Goal: Information Seeking & Learning: Check status

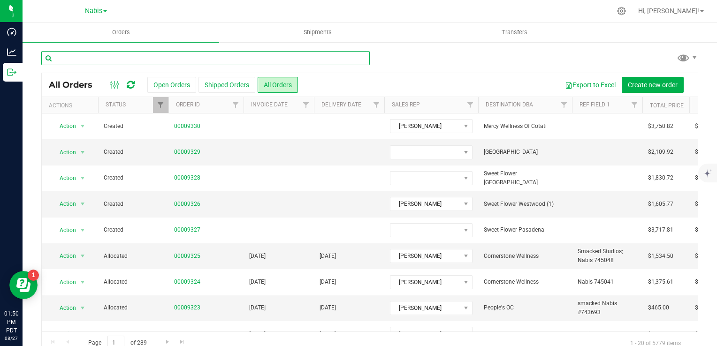
click at [136, 59] on input "text" at bounding box center [205, 58] width 328 height 14
type input "leaf"
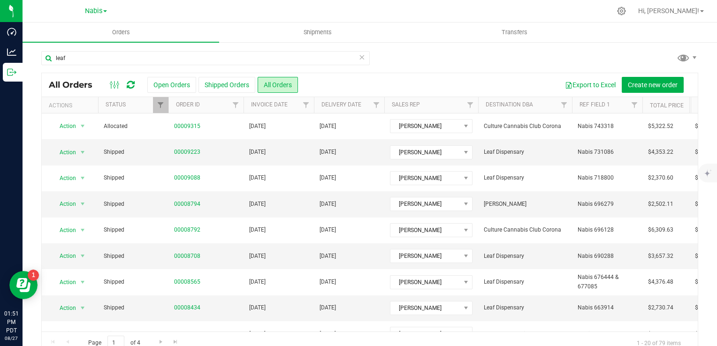
click at [105, 12] on link "Nabis" at bounding box center [96, 10] width 22 height 9
click at [80, 34] on link "MSR Supply" at bounding box center [95, 33] width 137 height 13
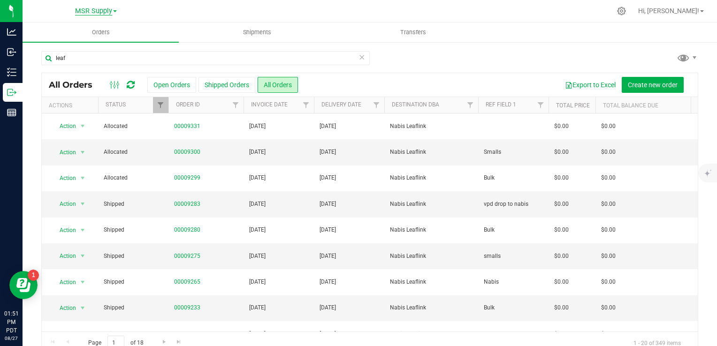
click at [111, 14] on span "MSR Supply" at bounding box center [93, 11] width 37 height 8
click at [84, 61] on link "Nabis" at bounding box center [95, 58] width 137 height 13
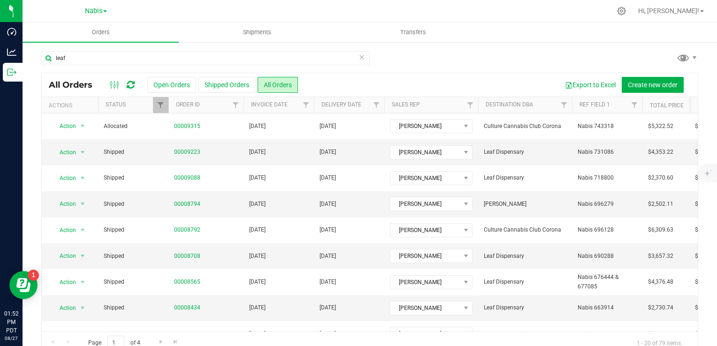
click at [211, 14] on div at bounding box center [389, 11] width 443 height 18
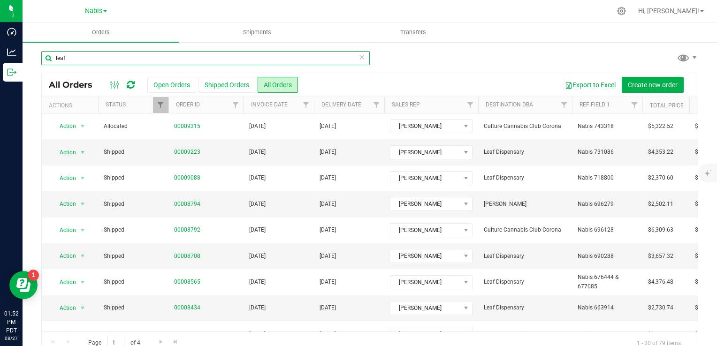
click at [91, 56] on input "leaf" at bounding box center [205, 58] width 328 height 14
click at [90, 57] on input "leaf" at bounding box center [205, 58] width 328 height 14
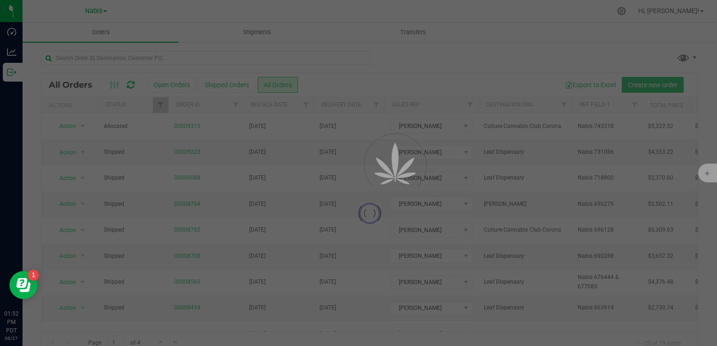
click at [445, 46] on div at bounding box center [358, 173] width 717 height 346
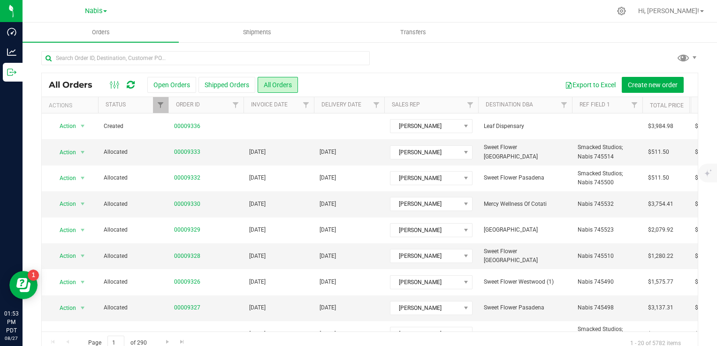
click at [207, 7] on div at bounding box center [389, 11] width 443 height 18
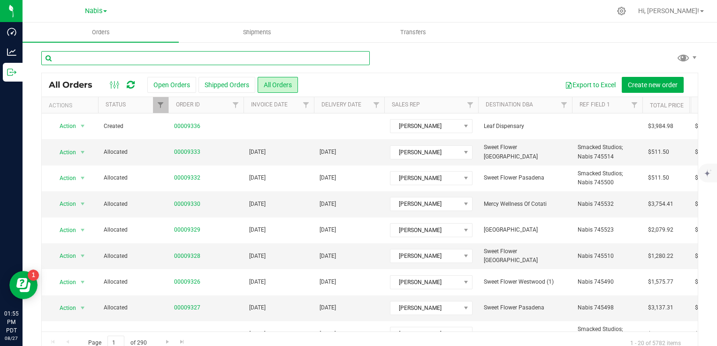
click at [182, 57] on input "text" at bounding box center [205, 58] width 328 height 14
type input "sms"
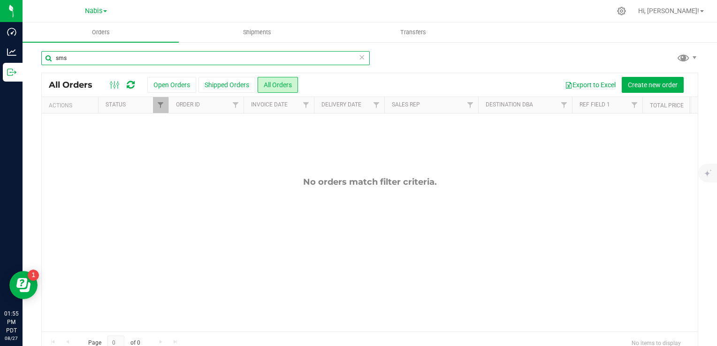
click at [182, 57] on input "sms" at bounding box center [205, 58] width 328 height 14
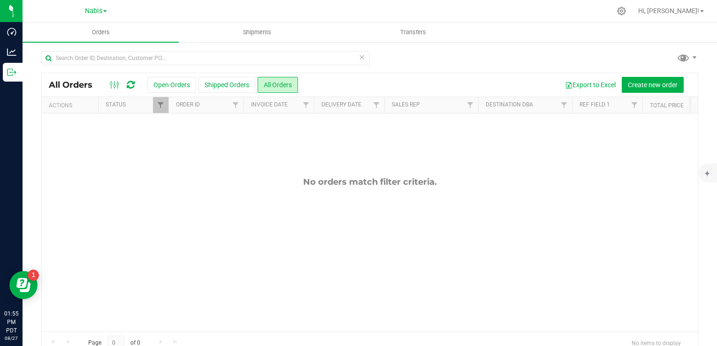
click at [487, 56] on div at bounding box center [369, 62] width 657 height 22
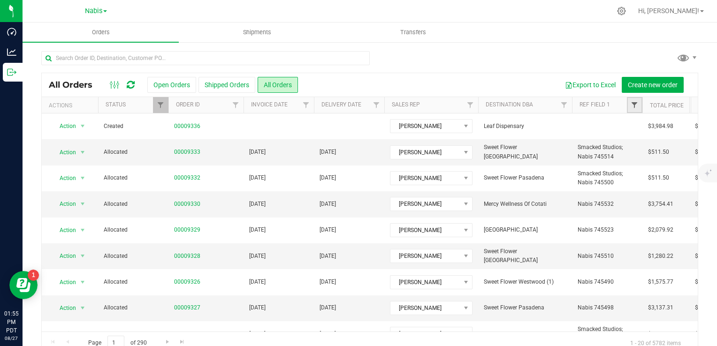
click at [632, 104] on span "Filter" at bounding box center [634, 105] width 8 height 8
click at [639, 126] on input "text" at bounding box center [663, 126] width 97 height 14
type input "smacked studio"
click at [615, 140] on button "Filter" at bounding box center [637, 150] width 45 height 21
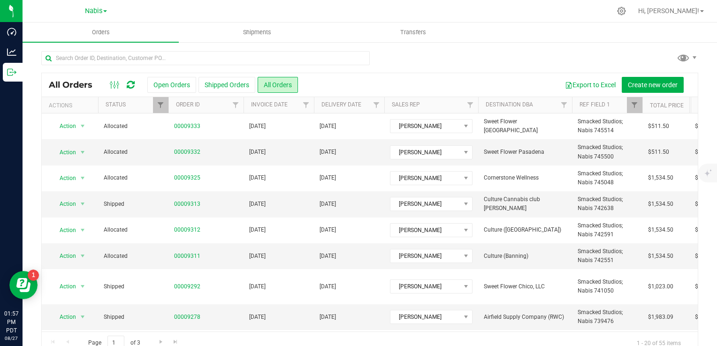
click at [210, 11] on div at bounding box center [389, 11] width 443 height 18
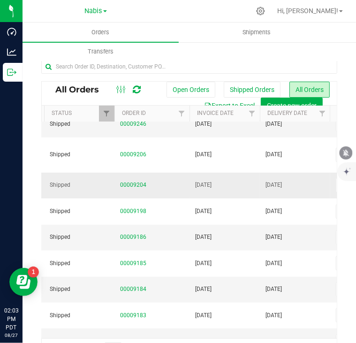
scroll to position [0, 53]
click at [134, 181] on link "00009204" at bounding box center [134, 185] width 26 height 9
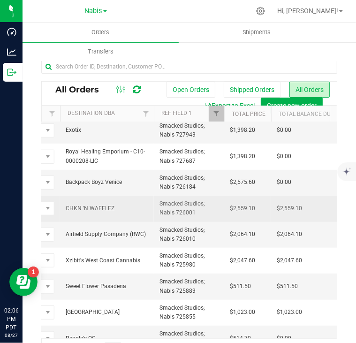
scroll to position [26, 0]
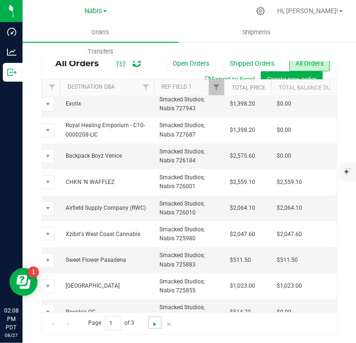
click at [153, 325] on span "Go to the next page" at bounding box center [155, 324] width 8 height 8
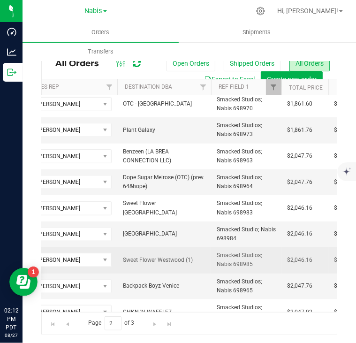
scroll to position [308, 361]
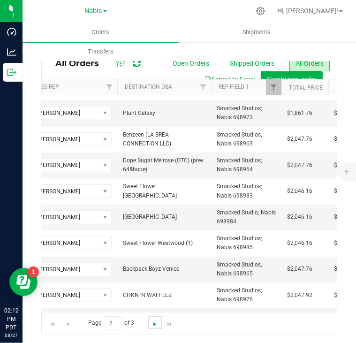
click at [152, 323] on span "Go to the next page" at bounding box center [155, 324] width 8 height 8
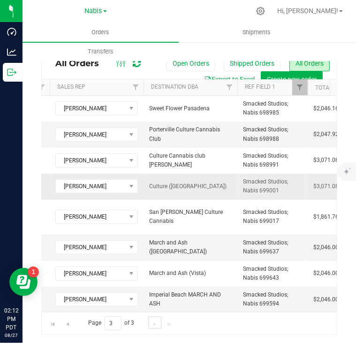
scroll to position [0, 350]
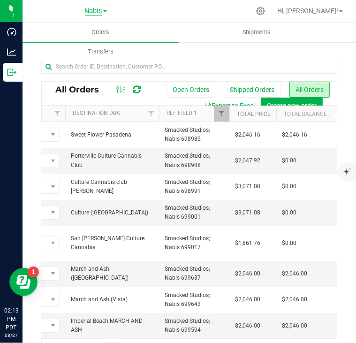
click at [98, 13] on span "Nabis" at bounding box center [93, 11] width 17 height 8
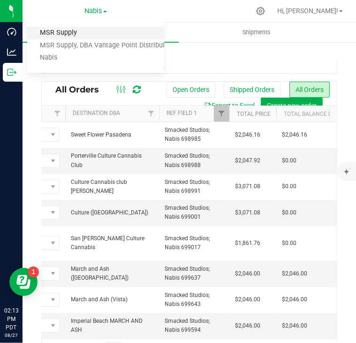
click at [81, 33] on link "MSR Supply" at bounding box center [95, 33] width 137 height 13
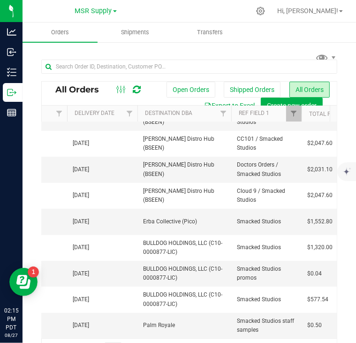
scroll to position [26, 0]
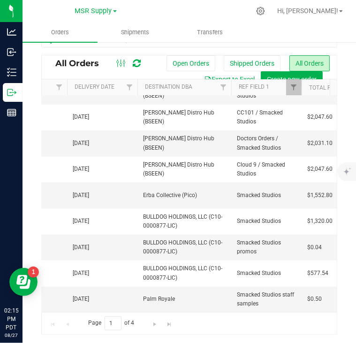
click at [106, 5] on div "MSR Supply MSR Supply MSR Supply, DBA Vantage Point Distribution Nabis" at bounding box center [96, 10] width 42 height 11
click at [101, 15] on span "MSR Supply" at bounding box center [93, 11] width 37 height 8
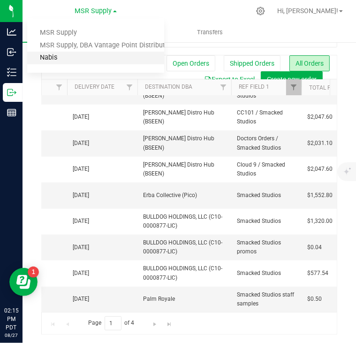
click at [93, 60] on link "Nabis" at bounding box center [95, 58] width 137 height 13
